Goal: Task Accomplishment & Management: Complete application form

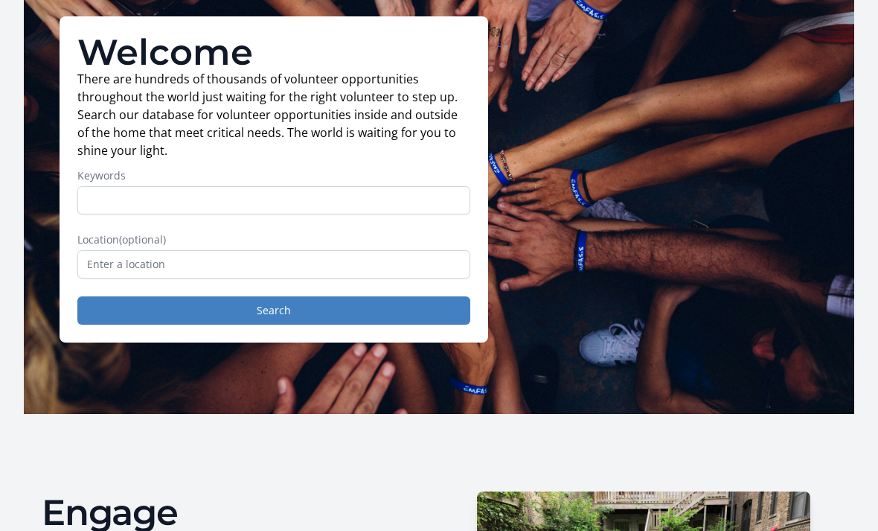
scroll to position [120, 0]
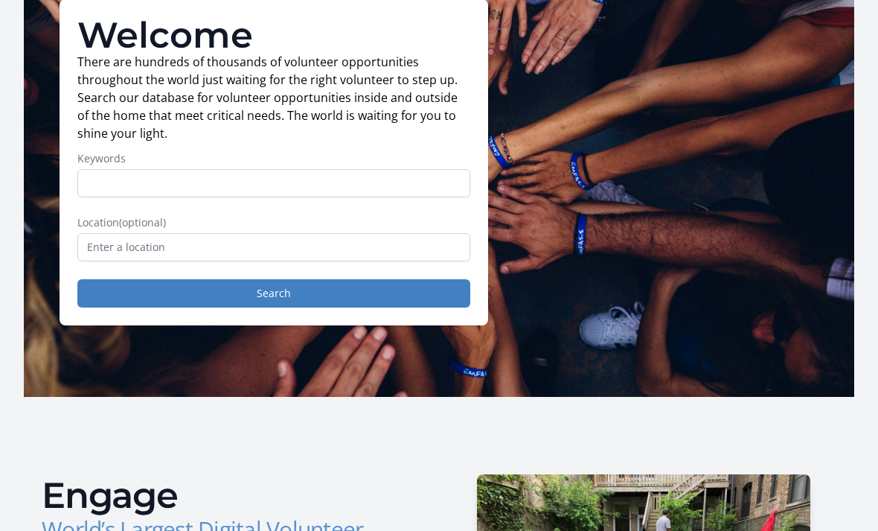
click at [359, 226] on label "Location (optional)" at bounding box center [273, 222] width 393 height 15
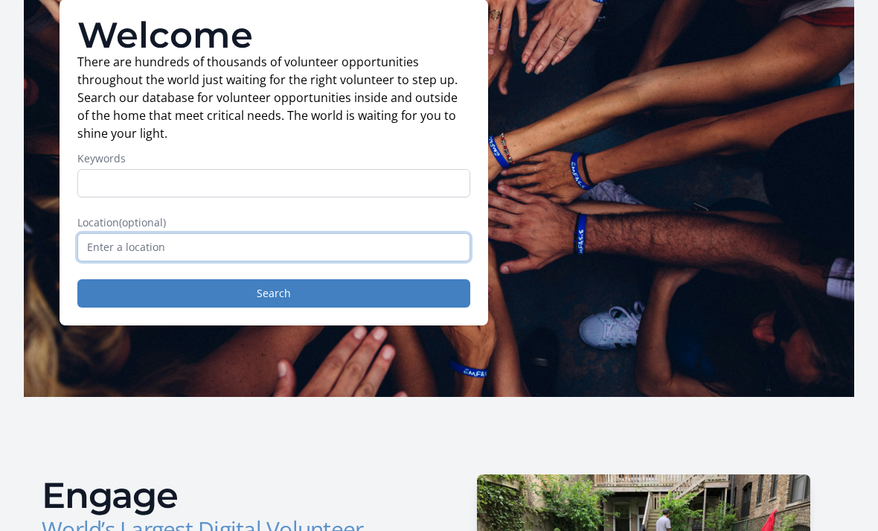
click at [392, 243] on input "text" at bounding box center [273, 247] width 393 height 28
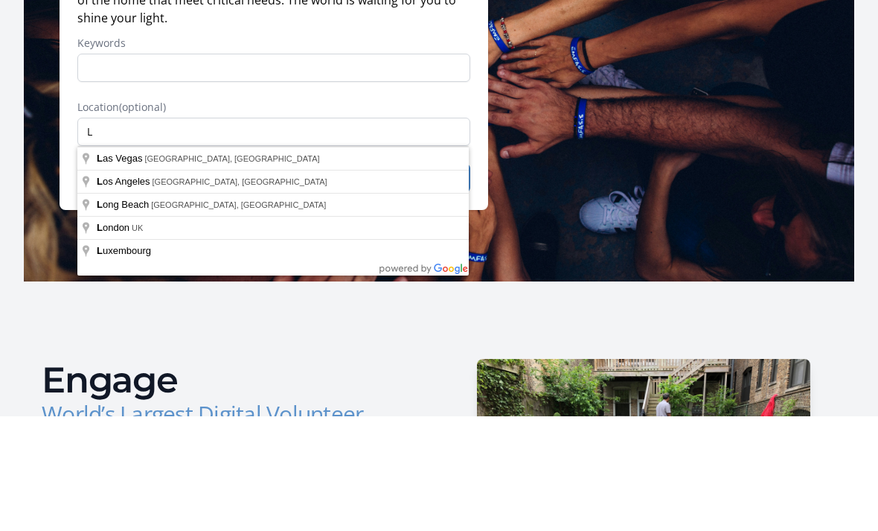
type input "Las Vegas, NV, USA"
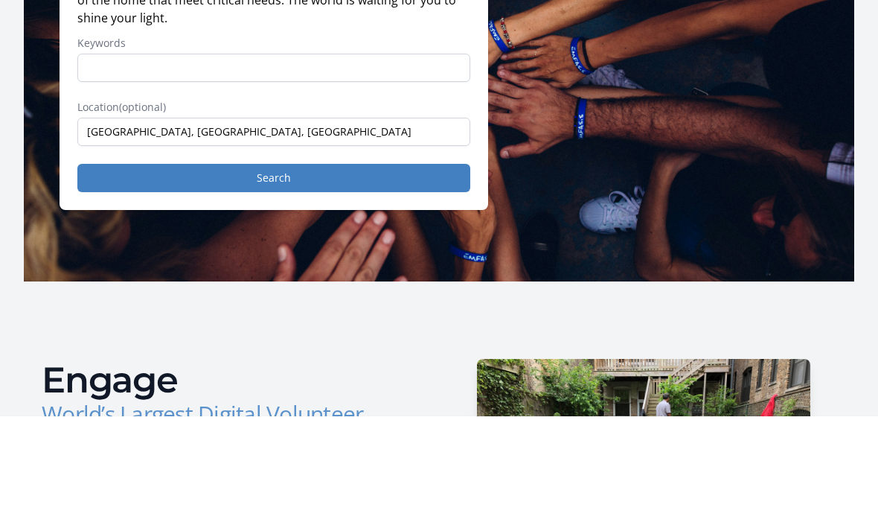
scroll to position [235, 0]
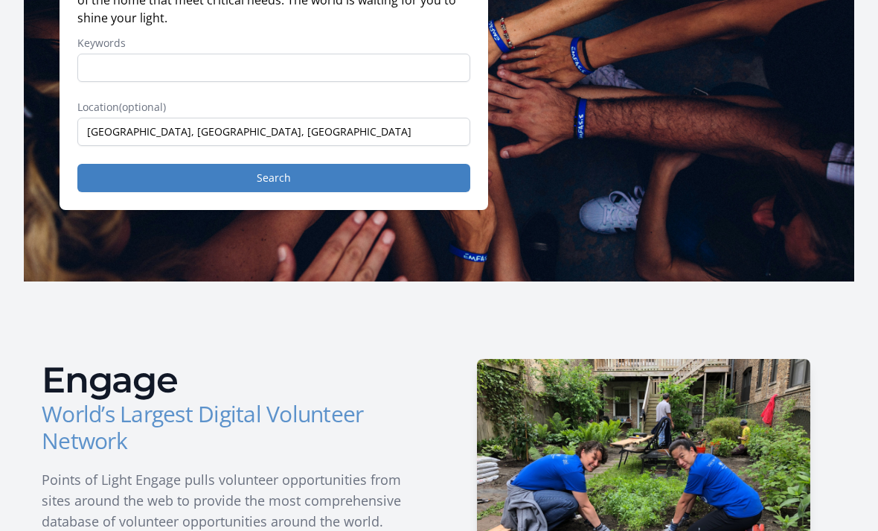
click at [328, 182] on button "Search" at bounding box center [273, 178] width 393 height 28
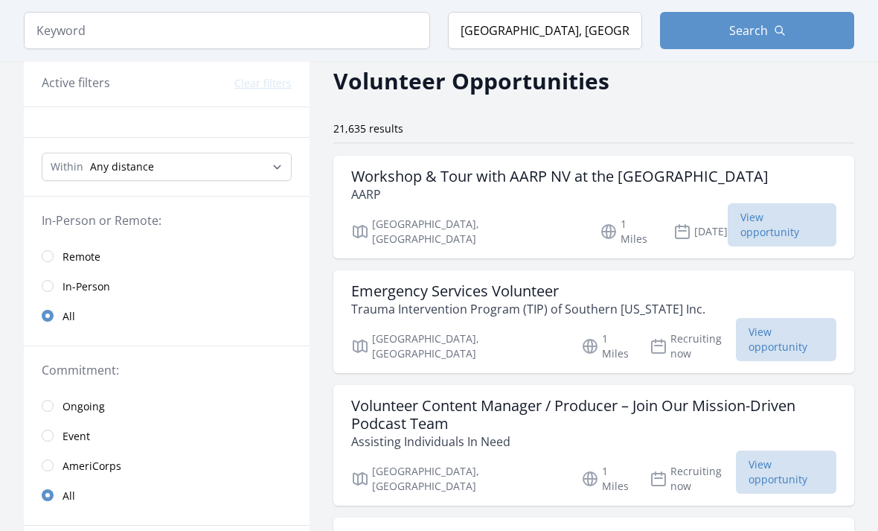
scroll to position [33, 0]
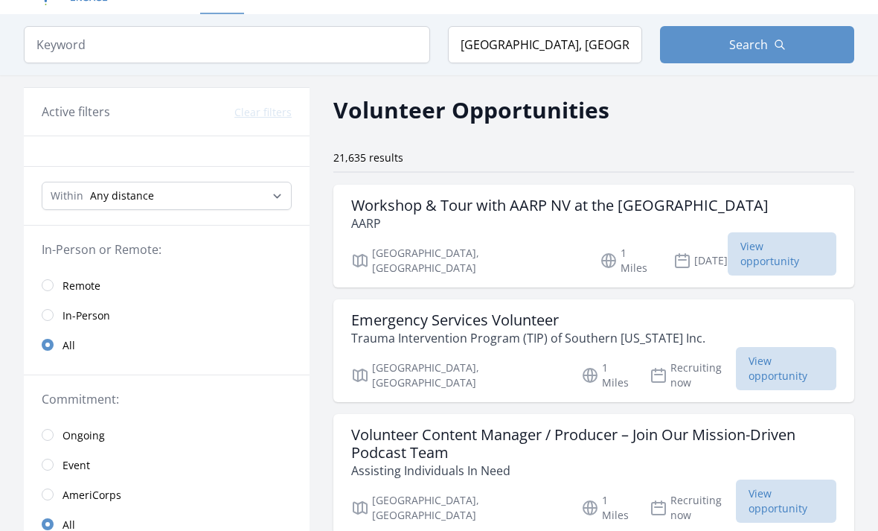
click at [765, 248] on span "View opportunity" at bounding box center [782, 253] width 109 height 43
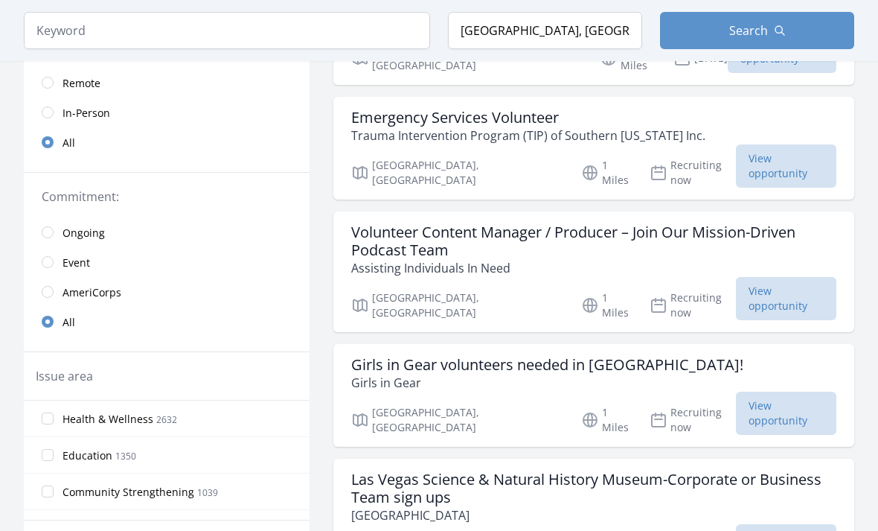
scroll to position [236, 0]
click at [794, 392] on span "View opportunity" at bounding box center [786, 413] width 100 height 43
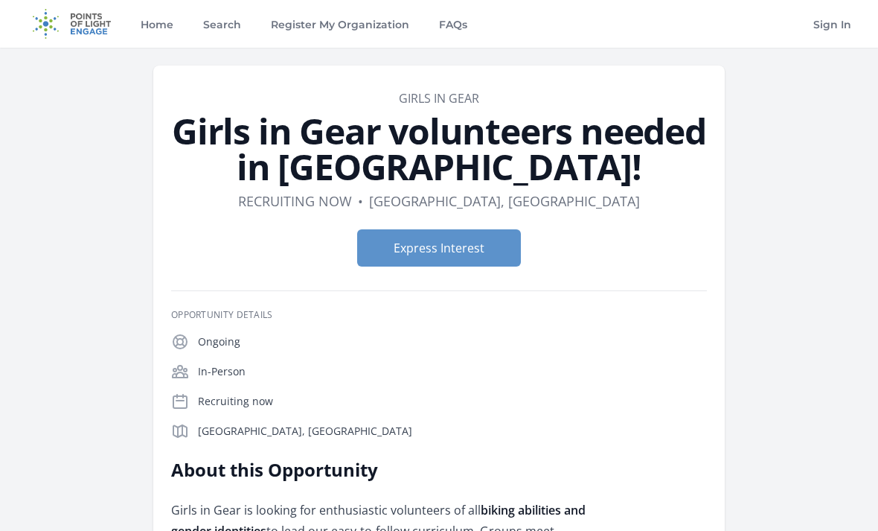
scroll to position [80, 0]
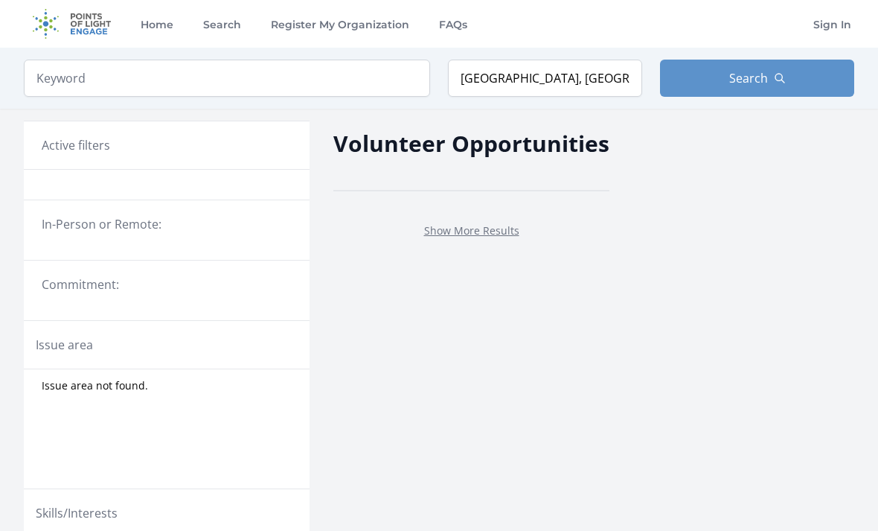
scroll to position [363, 0]
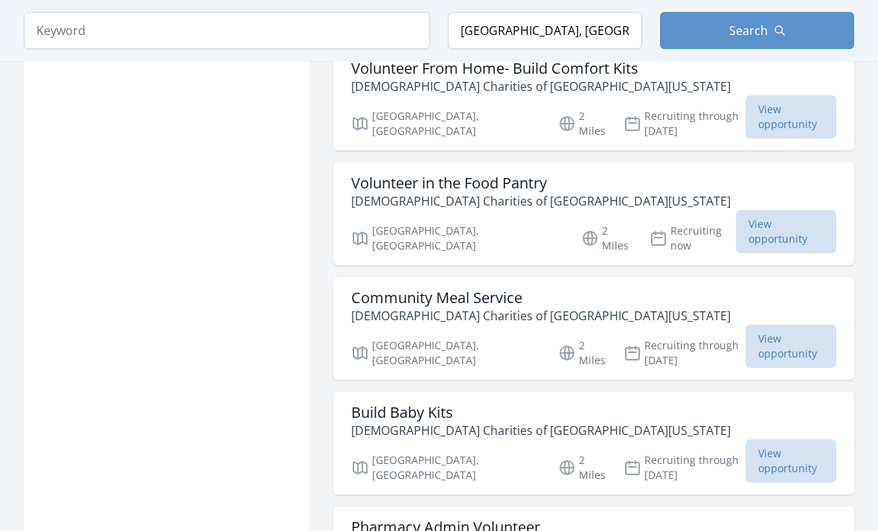
scroll to position [1592, 0]
click at [821, 438] on span "View opportunity" at bounding box center [791, 459] width 91 height 43
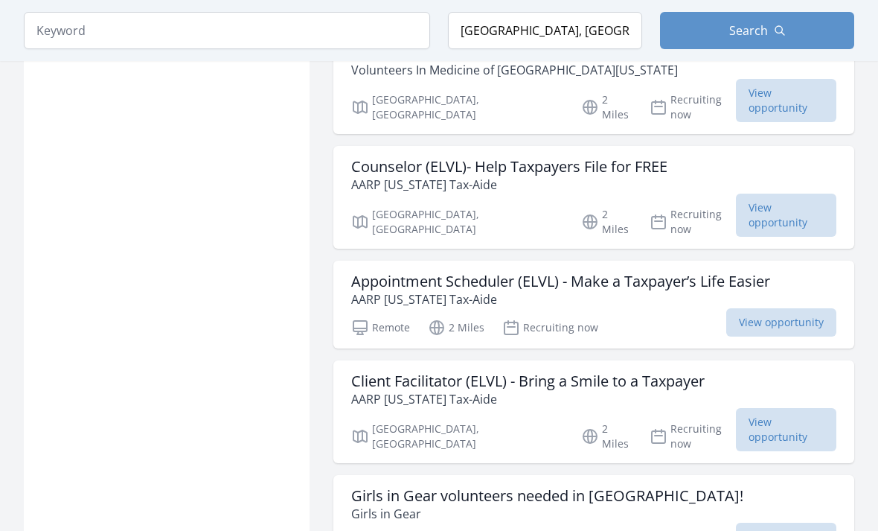
scroll to position [2523, 0]
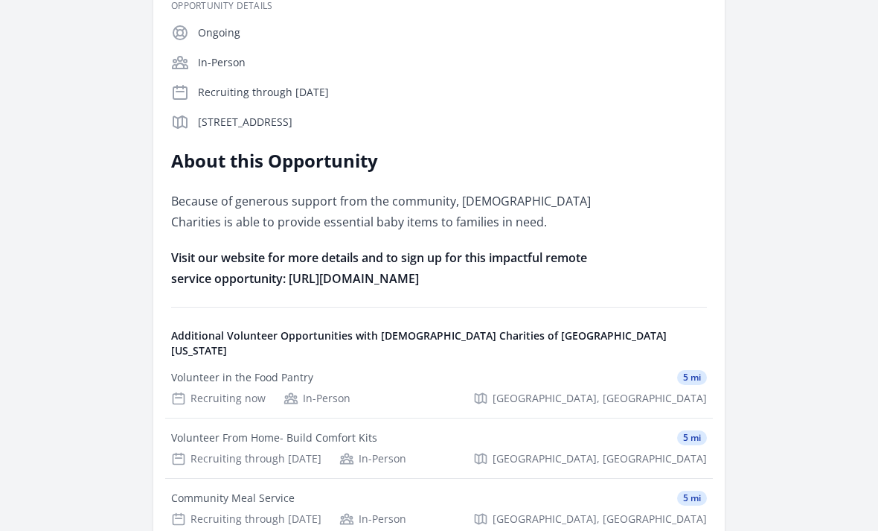
scroll to position [19, 0]
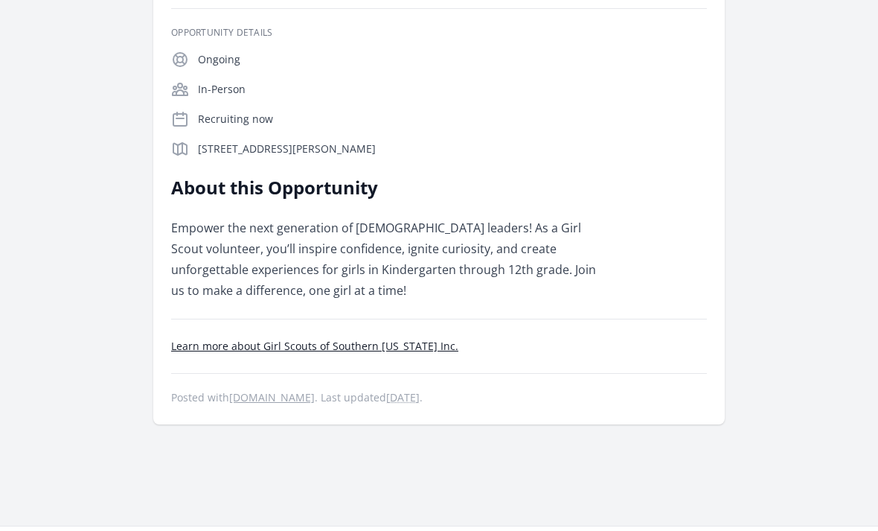
scroll to position [303, 0]
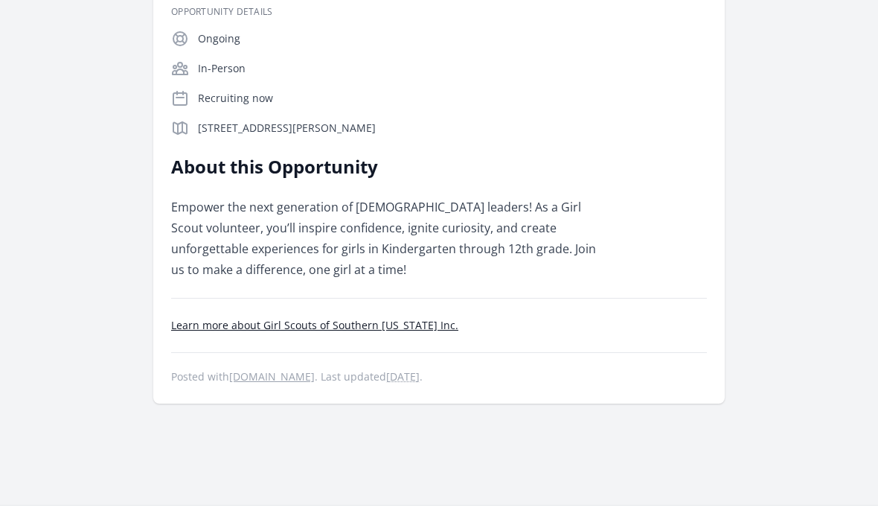
click at [782, 463] on div "Organization Girl Scouts of Southern [US_STATE] Inc. Volunteer [DATE]! Be a Gir…" at bounding box center [439, 125] width 878 height 760
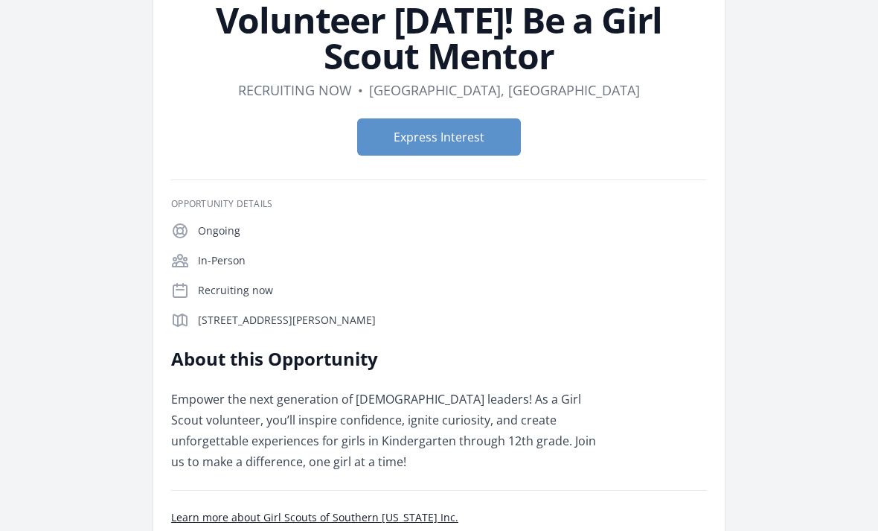
scroll to position [111, 0]
click at [497, 153] on button "Express Interest" at bounding box center [439, 136] width 164 height 37
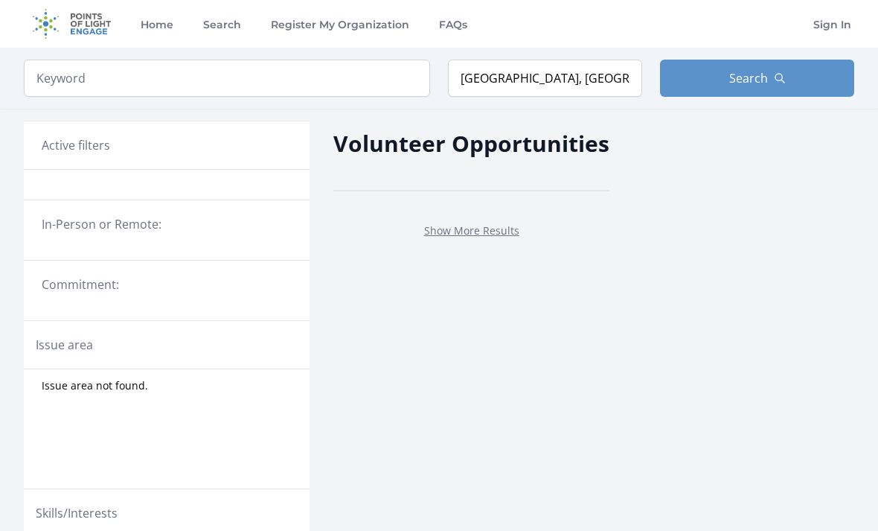
scroll to position [552, 0]
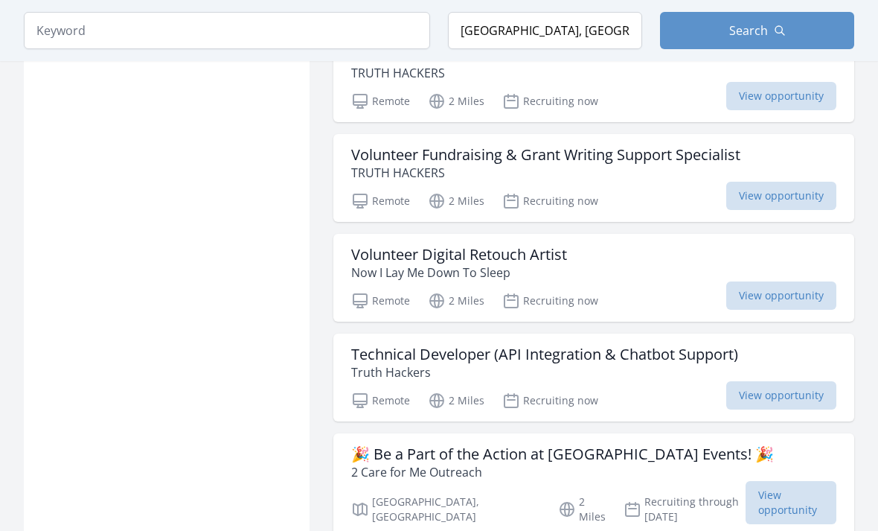
scroll to position [3584, 0]
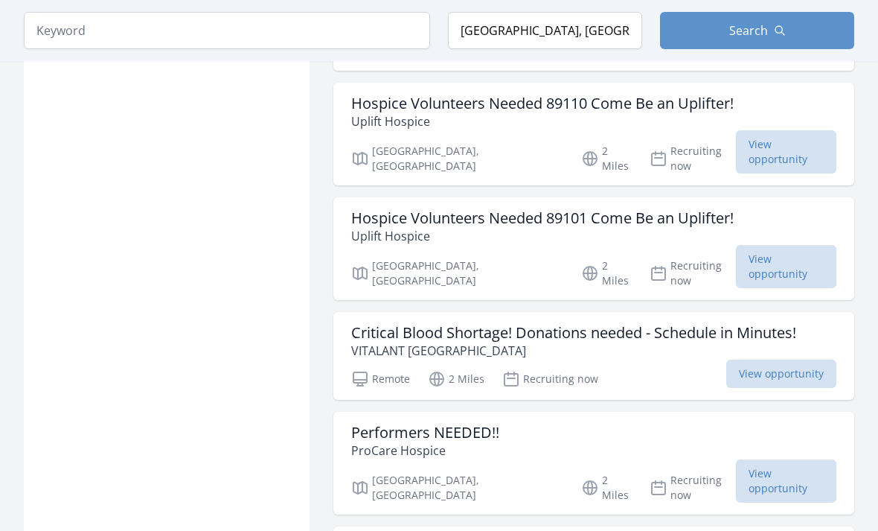
scroll to position [5072, 0]
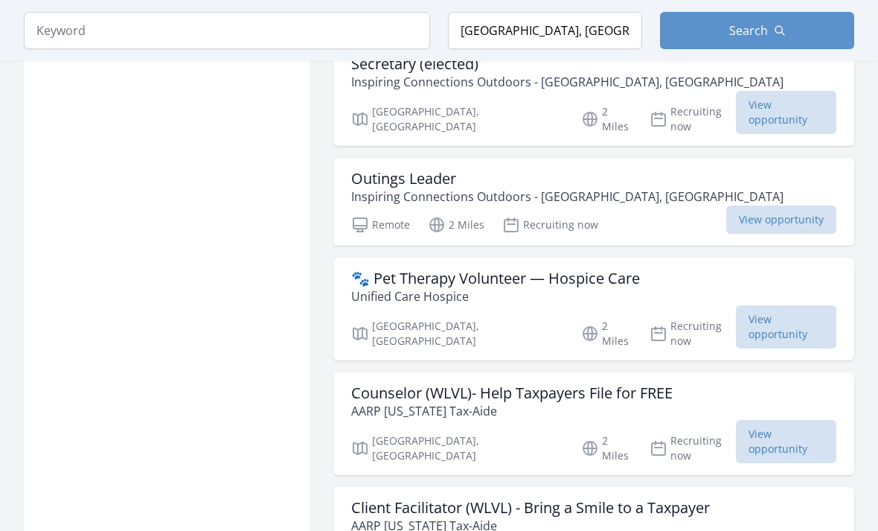
scroll to position [6383, 0]
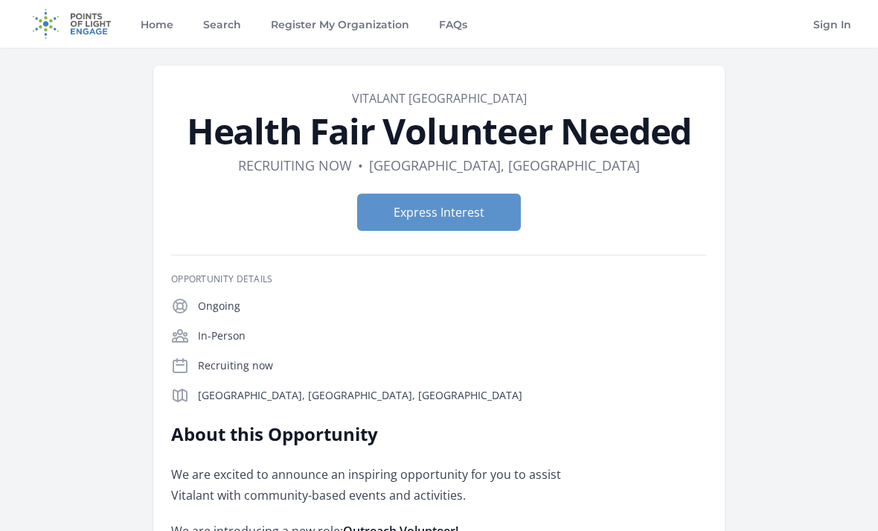
click at [486, 223] on button "Express Interest" at bounding box center [439, 212] width 164 height 37
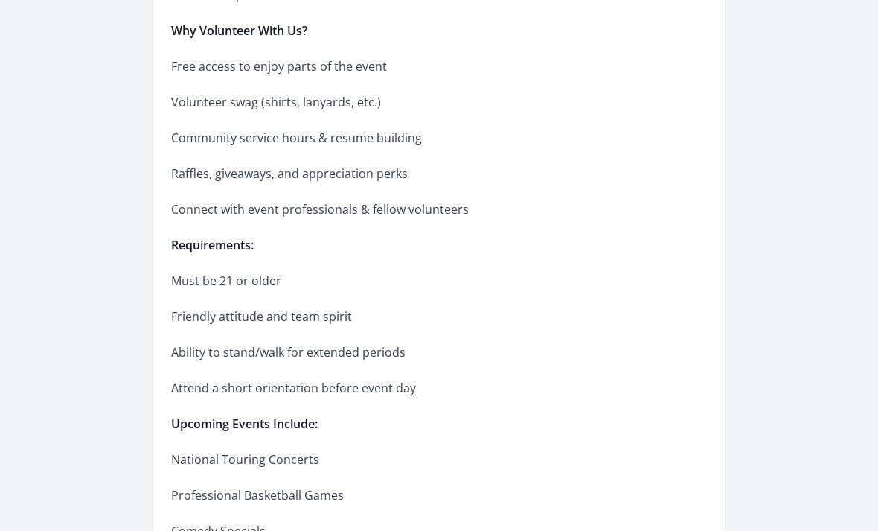
scroll to position [925, 0]
click at [817, 2] on div "Organization 2 Care for Me Outreach 🎉 Be a Part of the Action at Las Vegas Aren…" at bounding box center [439, 38] width 831 height 1833
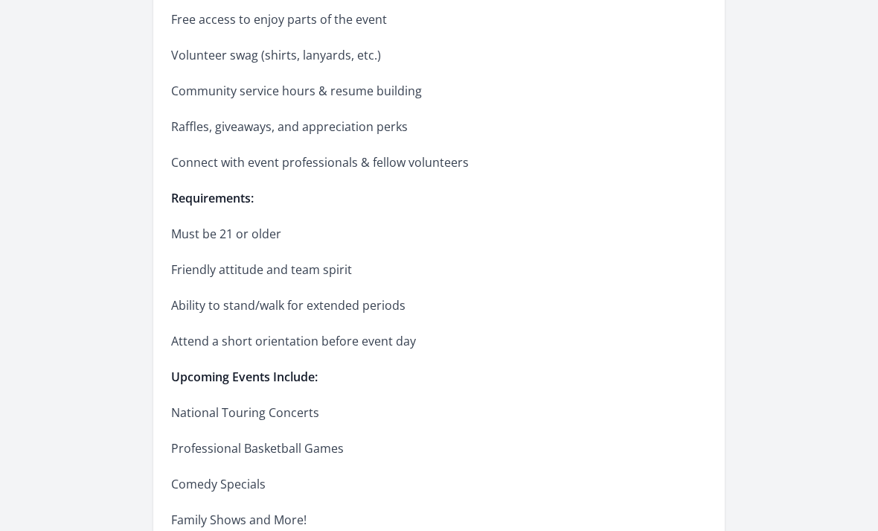
scroll to position [973, 0]
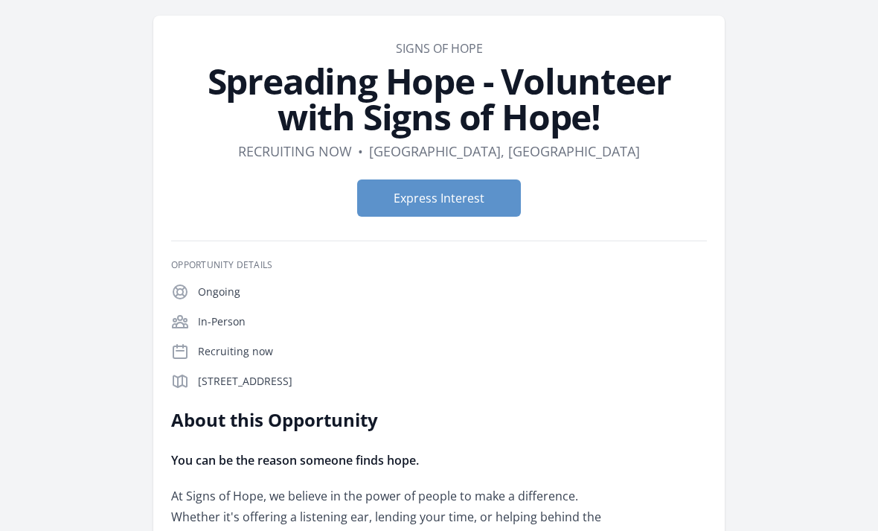
scroll to position [50, 0]
